Goal: Navigation & Orientation: Understand site structure

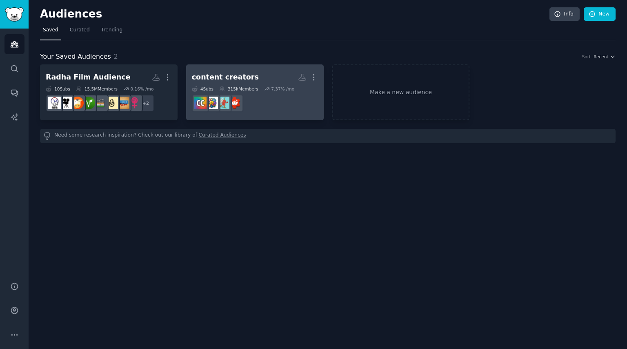
click at [264, 77] on h2 "content creators More" at bounding box center [255, 77] width 126 height 14
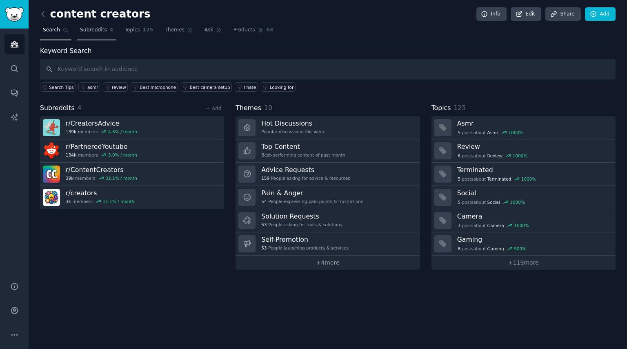
click at [87, 29] on span "Subreddits" at bounding box center [93, 30] width 27 height 7
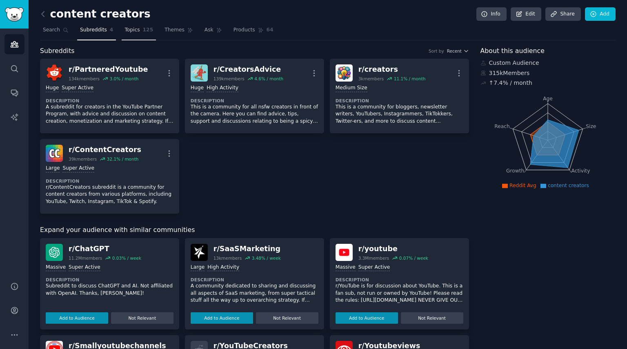
click at [124, 33] on span "Topics" at bounding box center [131, 30] width 15 height 7
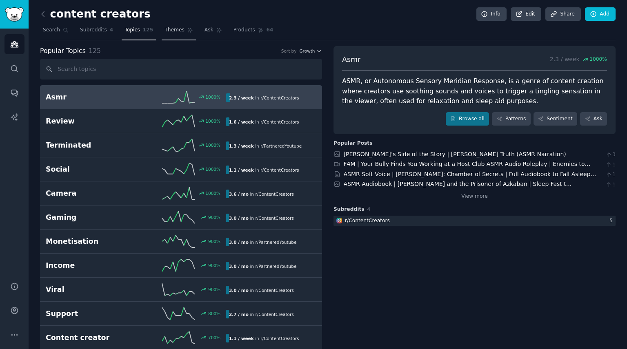
click at [164, 28] on span "Themes" at bounding box center [174, 30] width 20 height 7
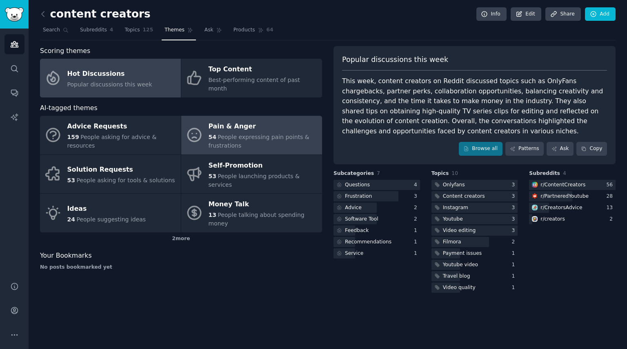
click at [307, 133] on div "54 People expressing pain points & frustrations" at bounding box center [263, 141] width 109 height 17
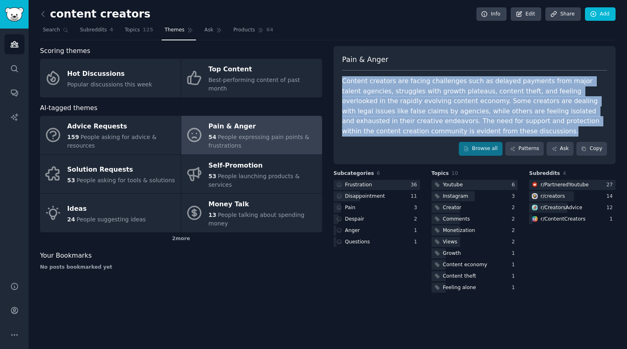
drag, startPoint x: 336, startPoint y: 77, endPoint x: 408, endPoint y: 134, distance: 91.8
click at [408, 134] on div "Pain & Anger Content creators are facing challenges such as delayed payments fr…" at bounding box center [474, 105] width 282 height 118
drag, startPoint x: 408, startPoint y: 134, endPoint x: 533, endPoint y: 101, distance: 128.7
click at [533, 100] on div "Content creators are facing challenges such as delayed payments from major tale…" at bounding box center [474, 106] width 265 height 60
click at [245, 143] on link "Pain & Anger 54 People expressing pain points & frustrations" at bounding box center [251, 135] width 141 height 39
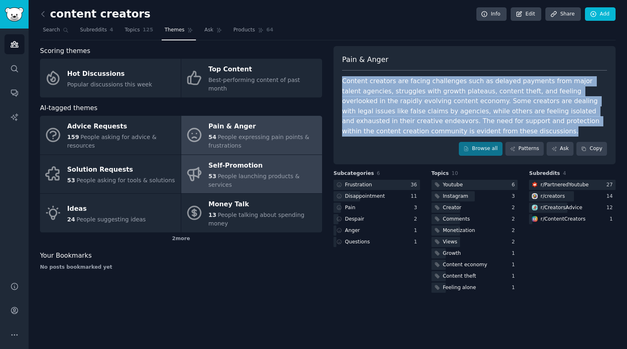
click at [247, 159] on div "Self-Promotion" at bounding box center [263, 165] width 109 height 13
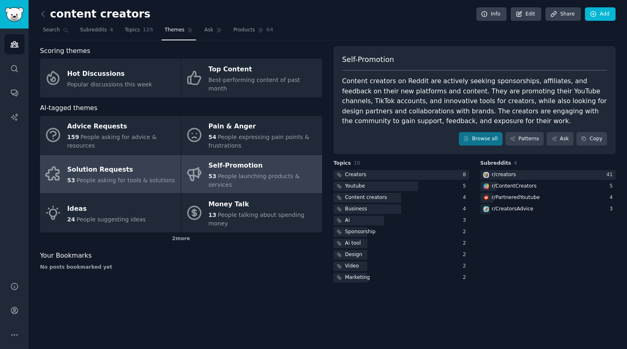
click at [132, 164] on div "Solution Requests" at bounding box center [121, 170] width 108 height 13
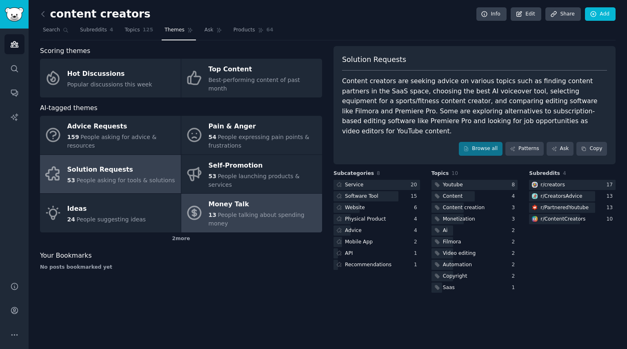
click at [247, 212] on span "People talking about spending money" at bounding box center [257, 219] width 96 height 15
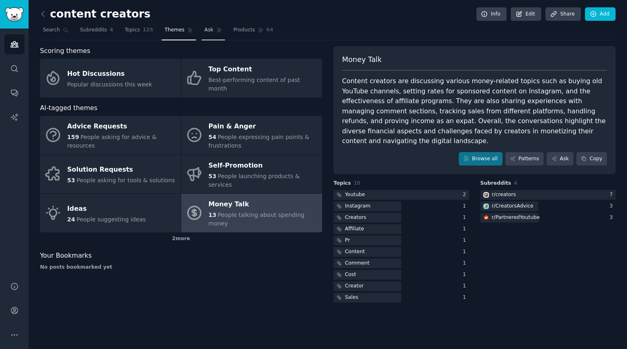
click at [204, 31] on span "Ask" at bounding box center [208, 30] width 9 height 7
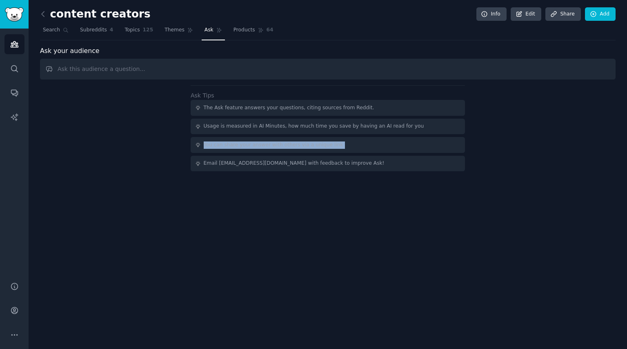
drag, startPoint x: 183, startPoint y: 142, endPoint x: 188, endPoint y: 282, distance: 140.1
click at [188, 282] on div "content creators Info Edit Share Add Search Subreddits 4 Topics 125 Themes Ask …" at bounding box center [328, 174] width 598 height 349
drag, startPoint x: 188, startPoint y: 282, endPoint x: 100, endPoint y: 169, distance: 143.1
click at [94, 177] on div "content creators Info Edit Share Add Search Subreddits 4 Topics 125 Themes Ask …" at bounding box center [328, 174] width 598 height 349
click at [122, 131] on div "Ask Tips The Ask feature answers your questions, citing sources from Reddit. Us…" at bounding box center [327, 128] width 575 height 86
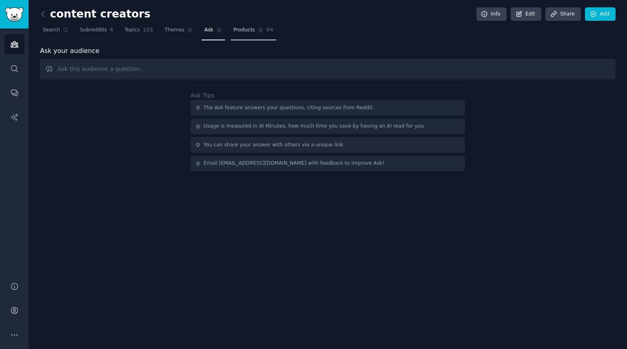
click at [234, 29] on span "Products" at bounding box center [244, 30] width 22 height 7
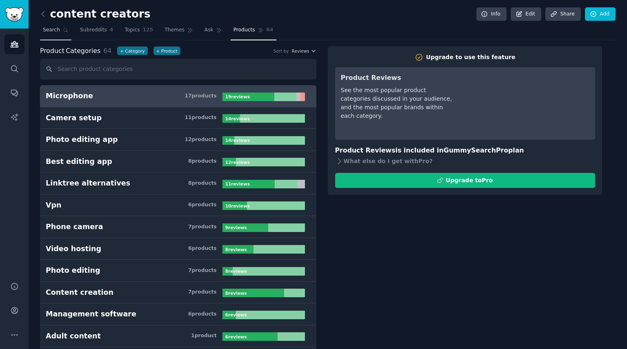
click at [44, 31] on span "Search" at bounding box center [51, 30] width 17 height 7
